Goal: Task Accomplishment & Management: Use online tool/utility

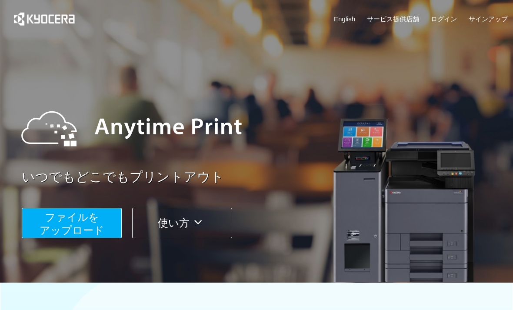
click at [96, 227] on span "ファイルを ​​アップロード" at bounding box center [72, 223] width 65 height 25
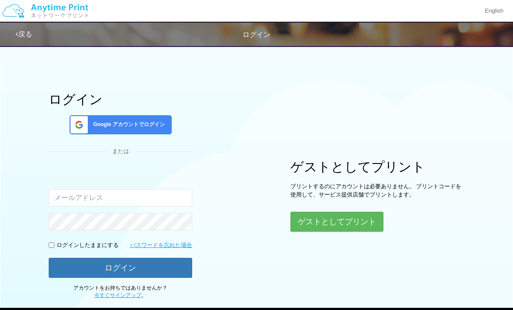
click at [148, 124] on span "Google アカウントでログイン" at bounding box center [127, 124] width 75 height 7
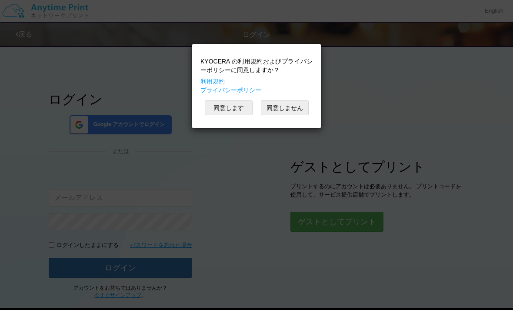
click at [288, 106] on button "同意しません" at bounding box center [285, 107] width 48 height 15
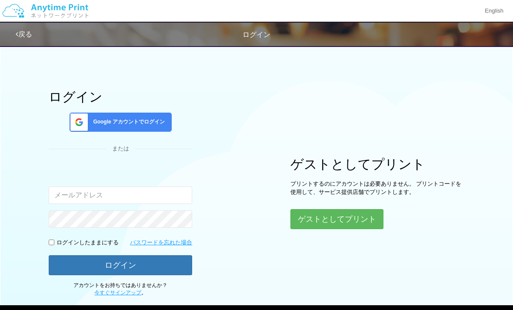
scroll to position [23, 0]
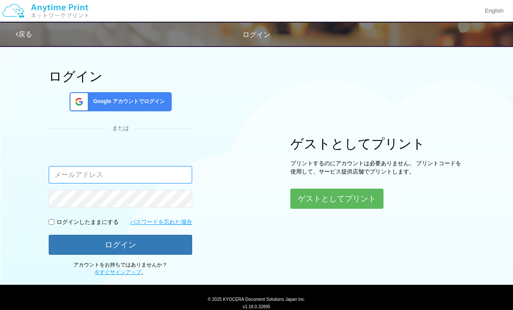
click at [150, 179] on input "email" at bounding box center [121, 174] width 144 height 17
click at [156, 177] on input "email" at bounding box center [121, 174] width 144 height 17
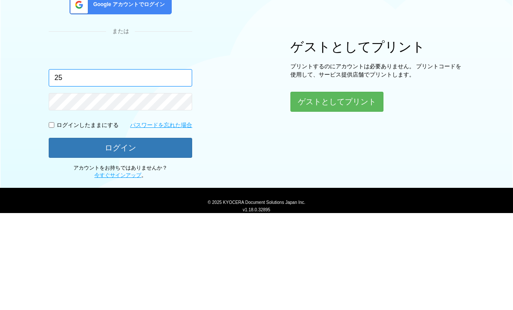
type input "2"
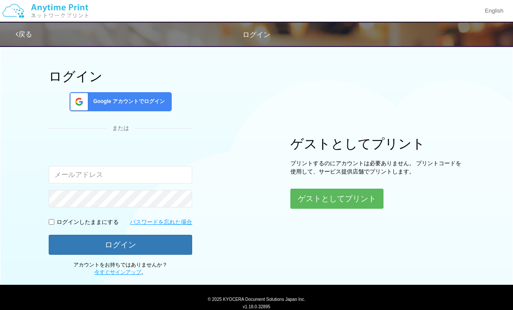
click at [364, 193] on button "ゲストとしてプリント" at bounding box center [337, 199] width 93 height 20
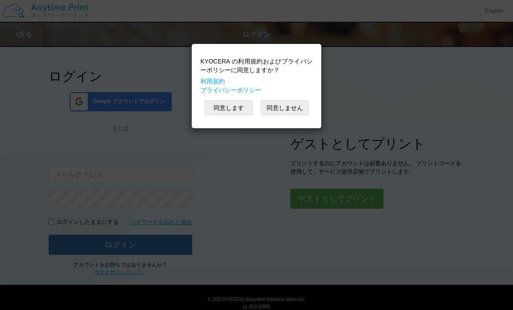
click at [284, 110] on button "同意しません" at bounding box center [285, 107] width 48 height 15
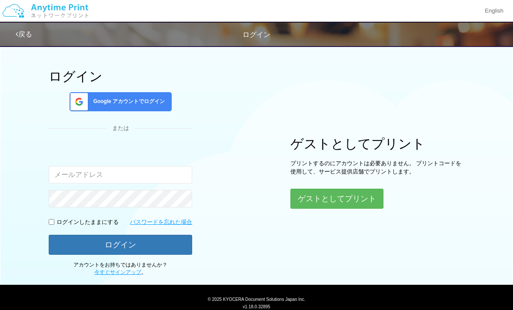
click at [324, 197] on button "ゲストとしてプリント" at bounding box center [337, 199] width 93 height 20
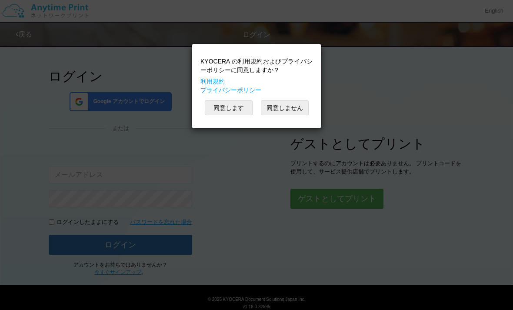
click at [235, 105] on button "同意します" at bounding box center [229, 107] width 48 height 15
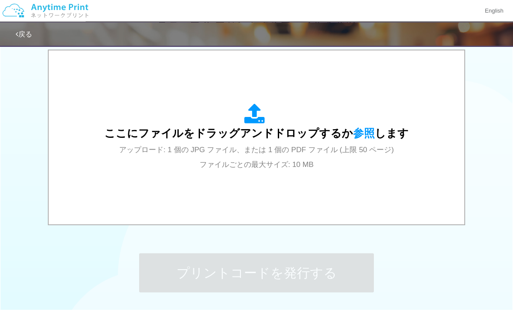
scroll to position [281, 0]
click at [252, 112] on icon at bounding box center [256, 115] width 24 height 22
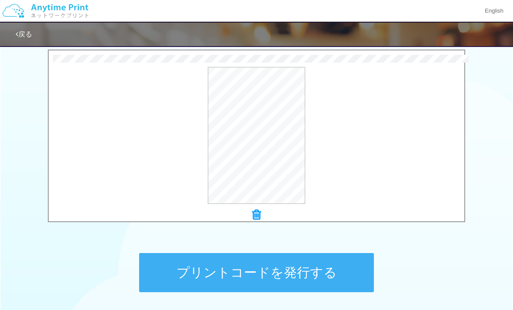
click at [328, 277] on button "プリントコードを発行する" at bounding box center [256, 272] width 235 height 39
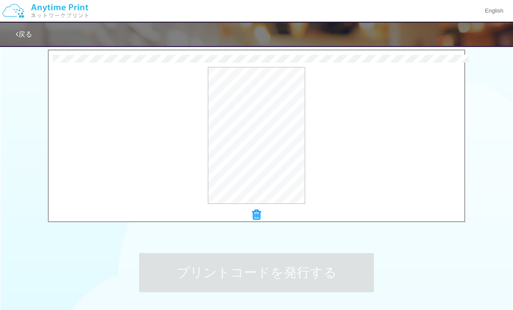
scroll to position [0, 0]
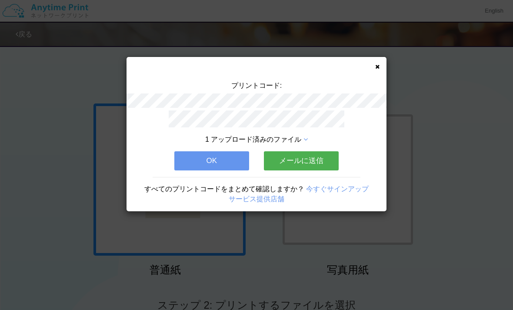
click at [378, 68] on icon at bounding box center [377, 67] width 4 height 6
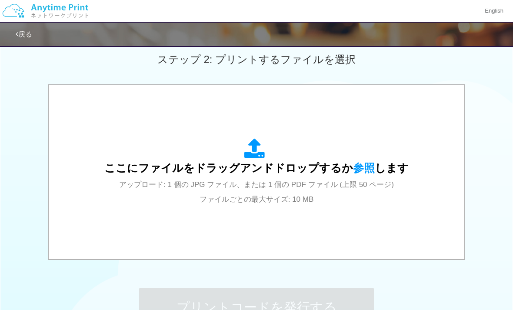
scroll to position [246, 0]
click at [399, 151] on div "ここにファイルをドラッグアンドドロップするか 参照 します アップロード: 1 個の JPG ファイル、または 1 個の PDF ファイル (上限 50 ペー…" at bounding box center [256, 172] width 304 height 68
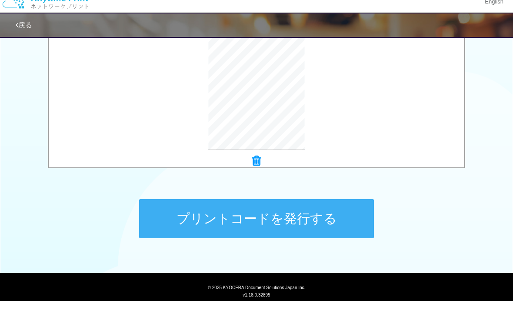
scroll to position [323, 0]
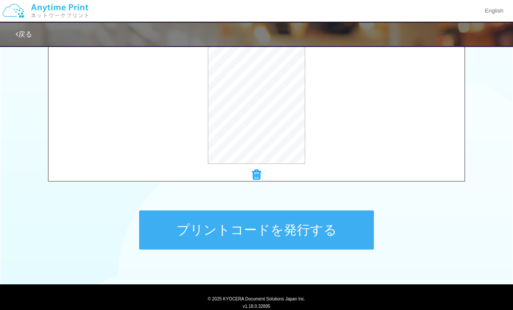
click at [354, 229] on button "プリントコードを発行する" at bounding box center [256, 229] width 235 height 39
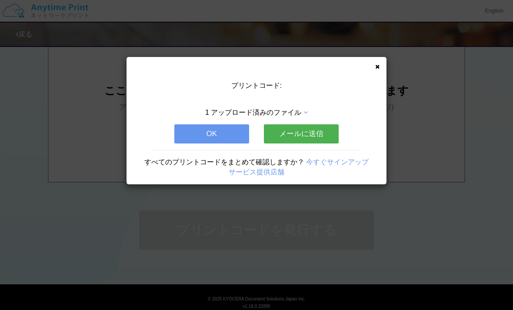
scroll to position [0, 0]
